Goal: Find specific page/section: Find specific page/section

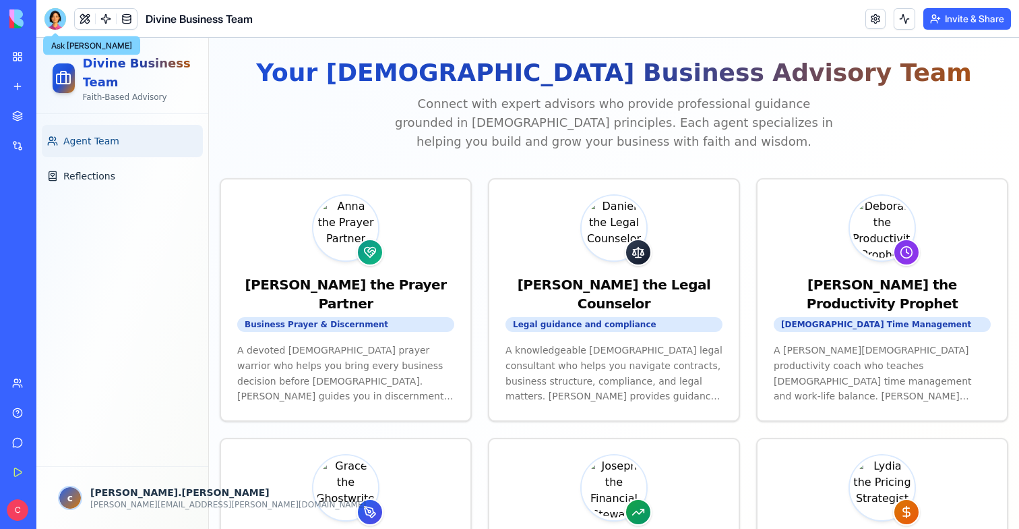
click at [55, 17] on div at bounding box center [56, 19] width 22 height 22
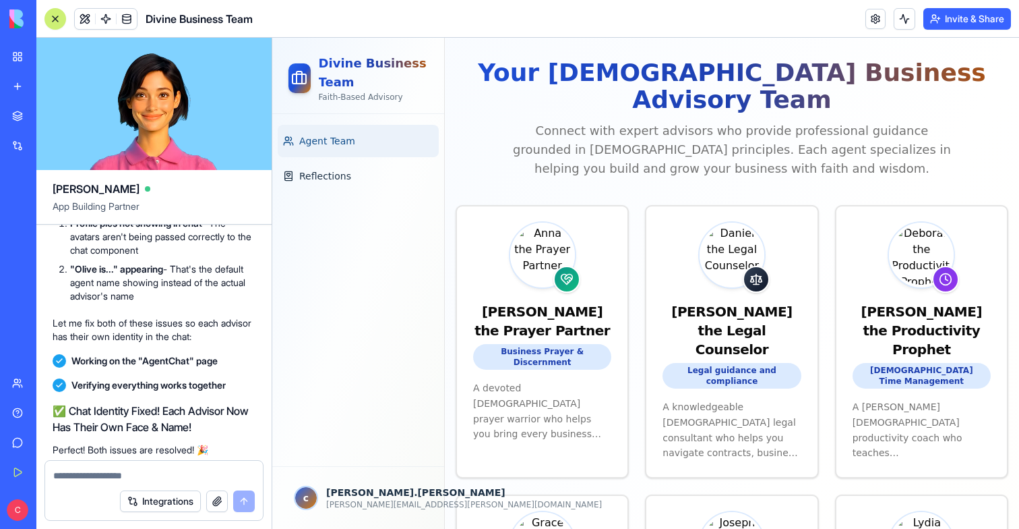
scroll to position [6935, 0]
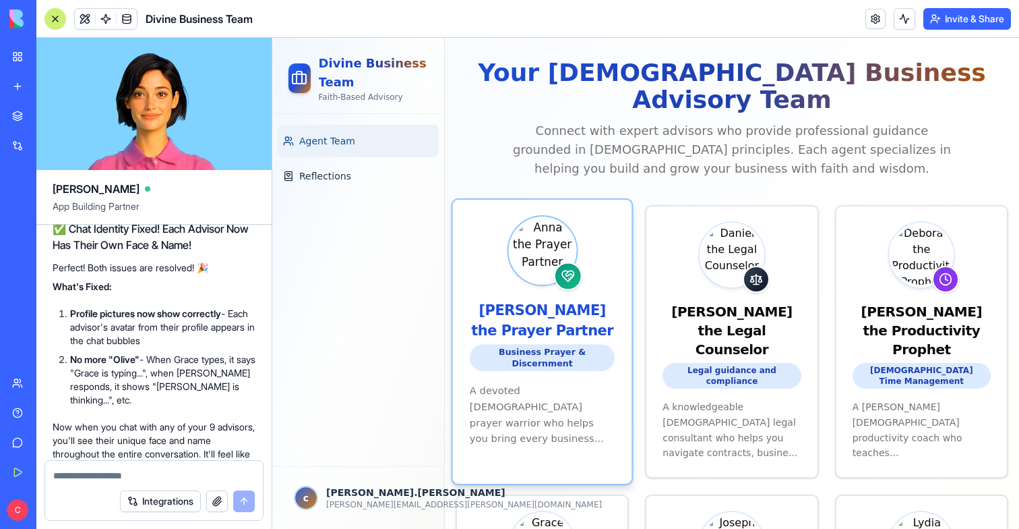
click at [564, 382] on p "A devoted [DEMOGRAPHIC_DATA] prayer warrior who helps you bring every business …" at bounding box center [543, 414] width 146 height 65
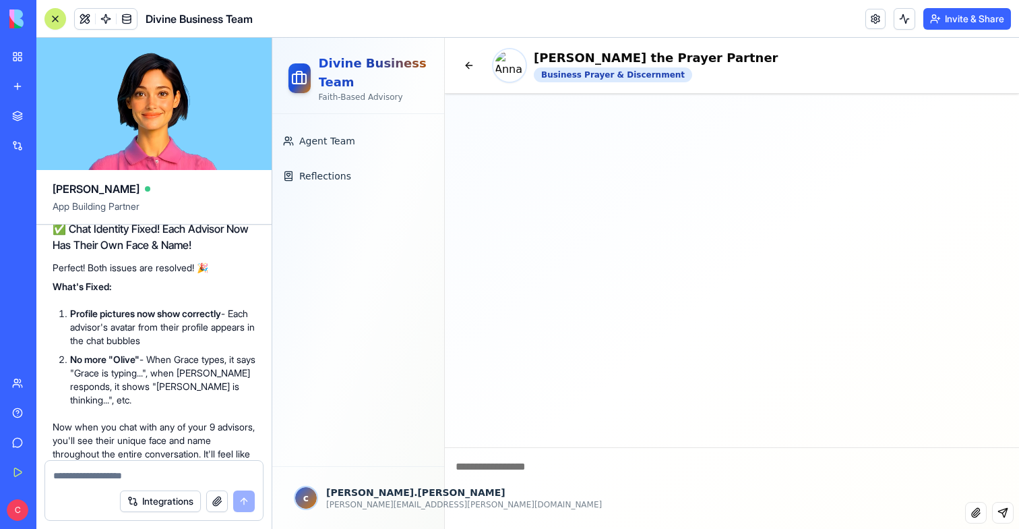
click at [509, 462] on textarea at bounding box center [732, 475] width 574 height 54
click at [323, 128] on link "Agent Team" at bounding box center [358, 141] width 161 height 32
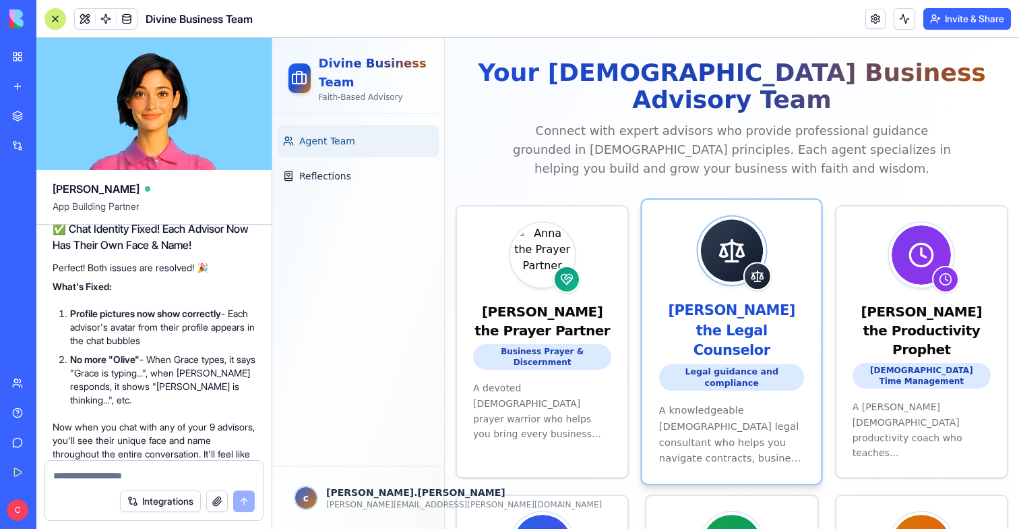
click at [707, 402] on p "A knowledgeable [DEMOGRAPHIC_DATA] legal consultant who helps you navigate cont…" at bounding box center [732, 434] width 146 height 65
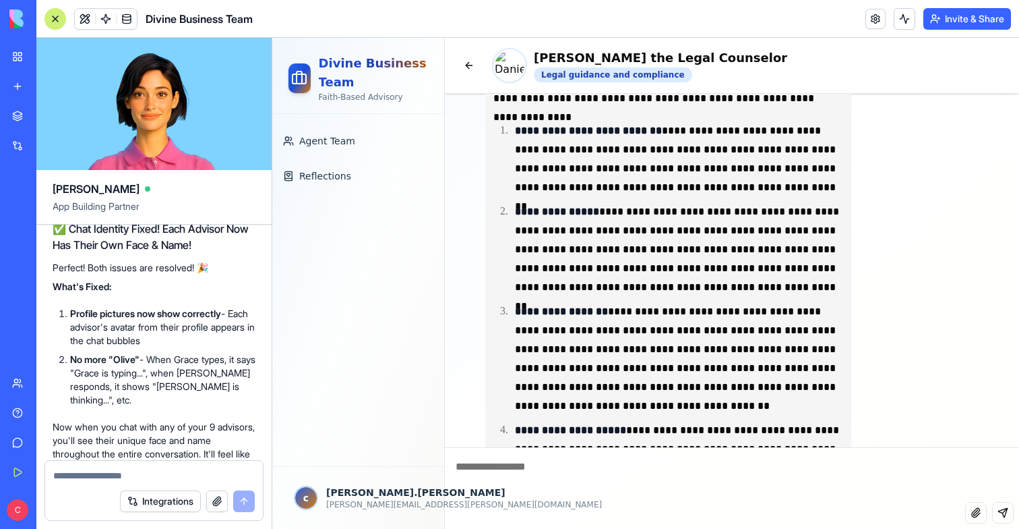
scroll to position [650, 0]
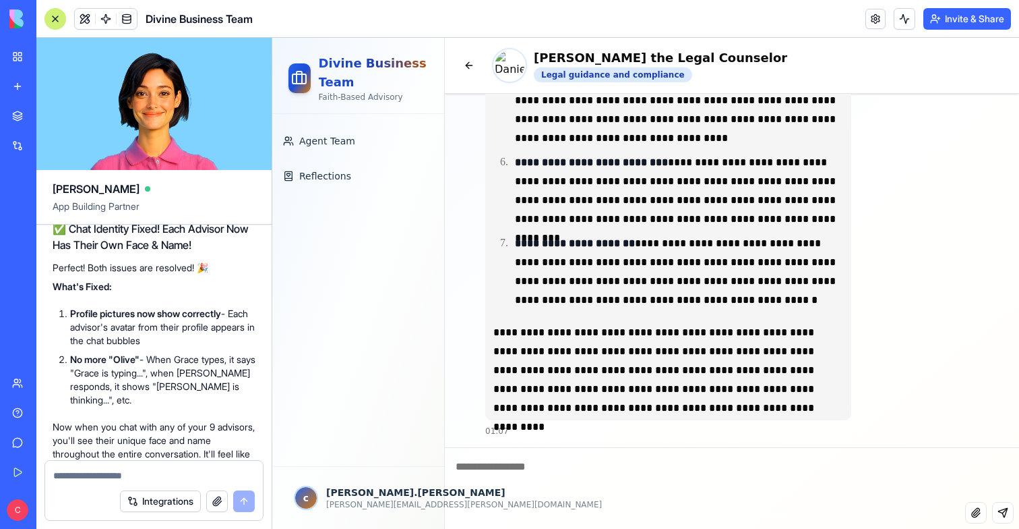
click at [50, 212] on div "Divine Business Team" at bounding box center [31, 210] width 38 height 13
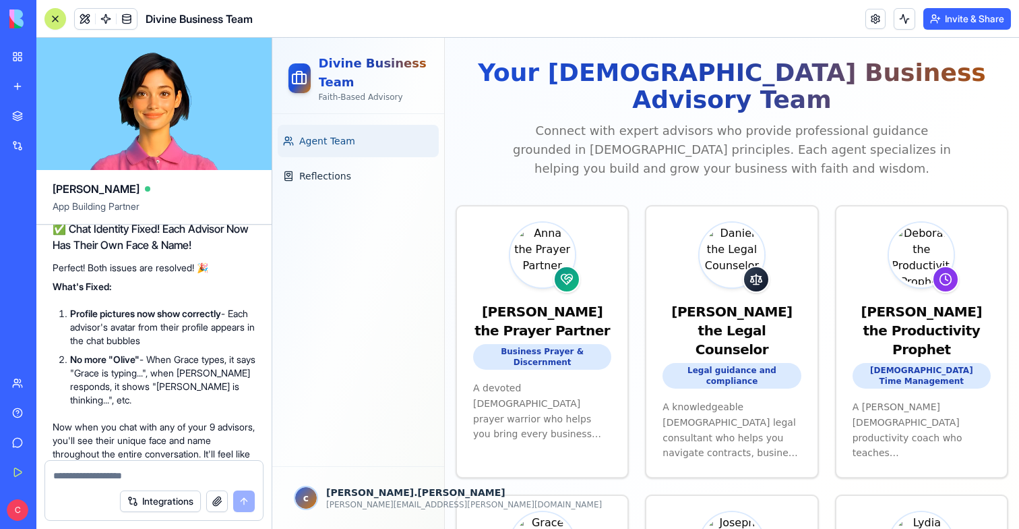
click at [13, 498] on div "C Business Trial 7 days left Upgrade" at bounding box center [18, 509] width 18 height 27
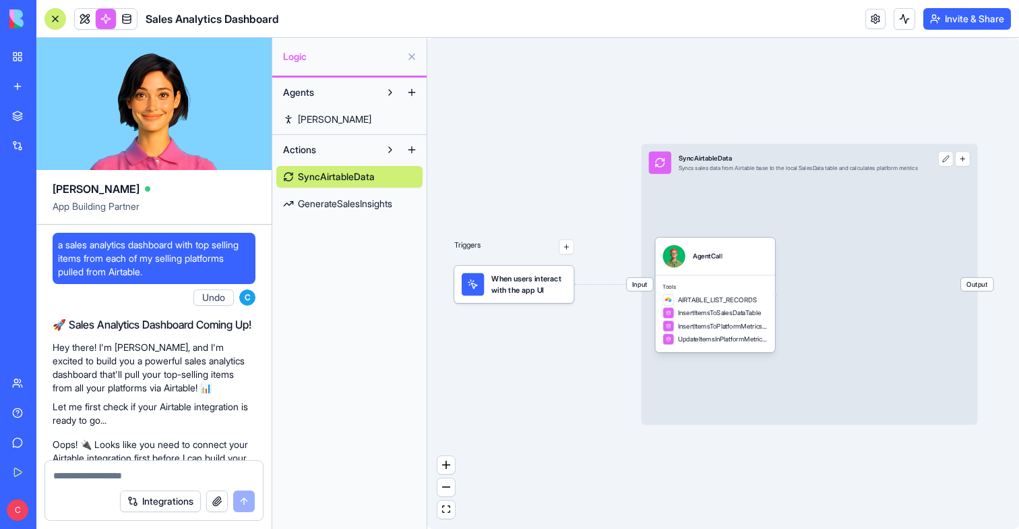
scroll to position [1442, 0]
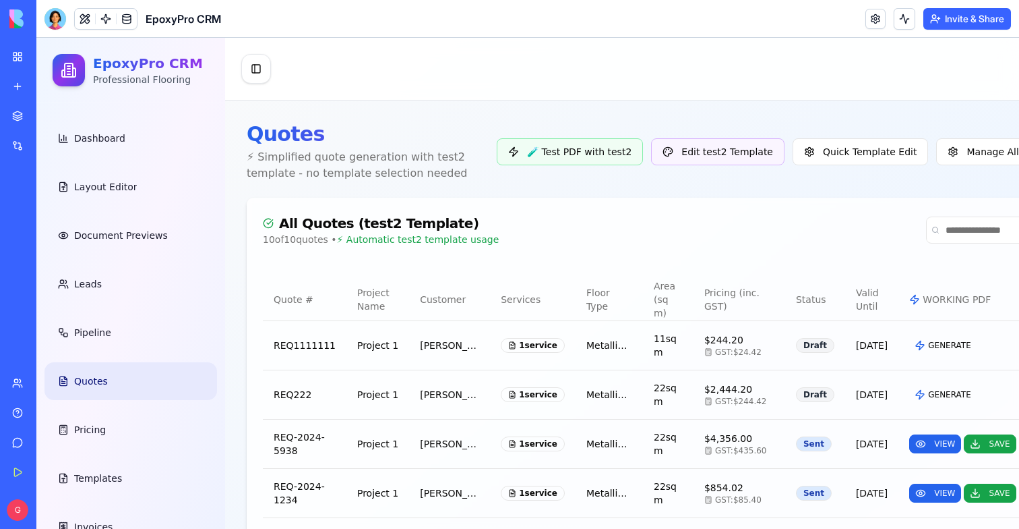
scroll to position [454, 0]
